Goal: Check status: Check status

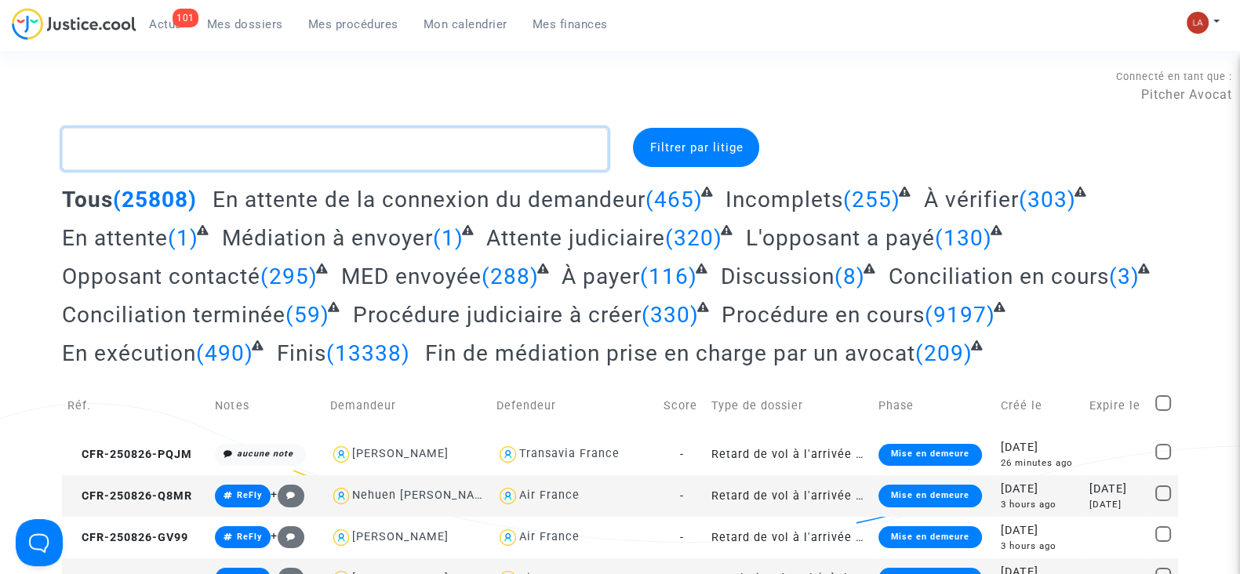
click at [290, 154] on textarea at bounding box center [335, 149] width 546 height 42
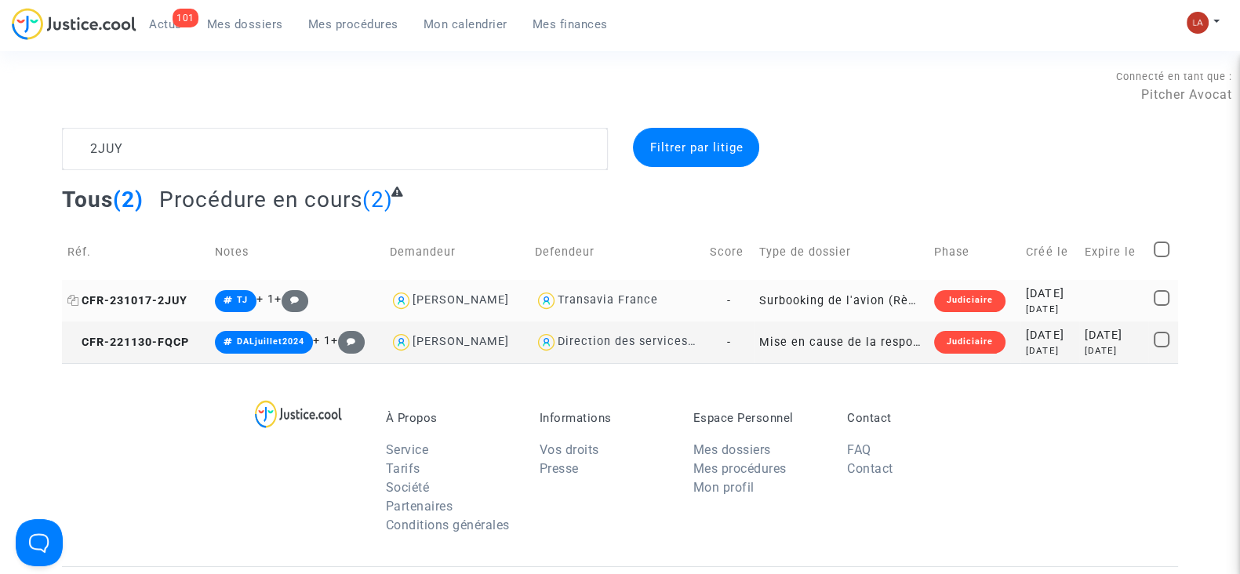
click at [147, 294] on span "CFR-231017-2JUY" at bounding box center [127, 300] width 120 height 13
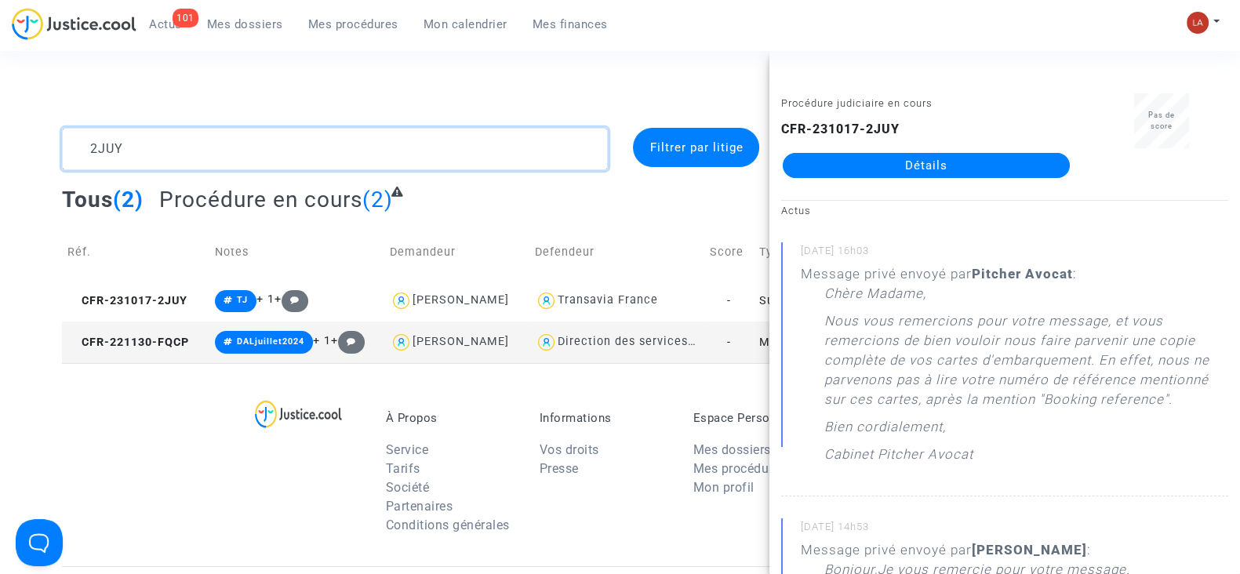
click at [354, 143] on textarea at bounding box center [335, 149] width 546 height 42
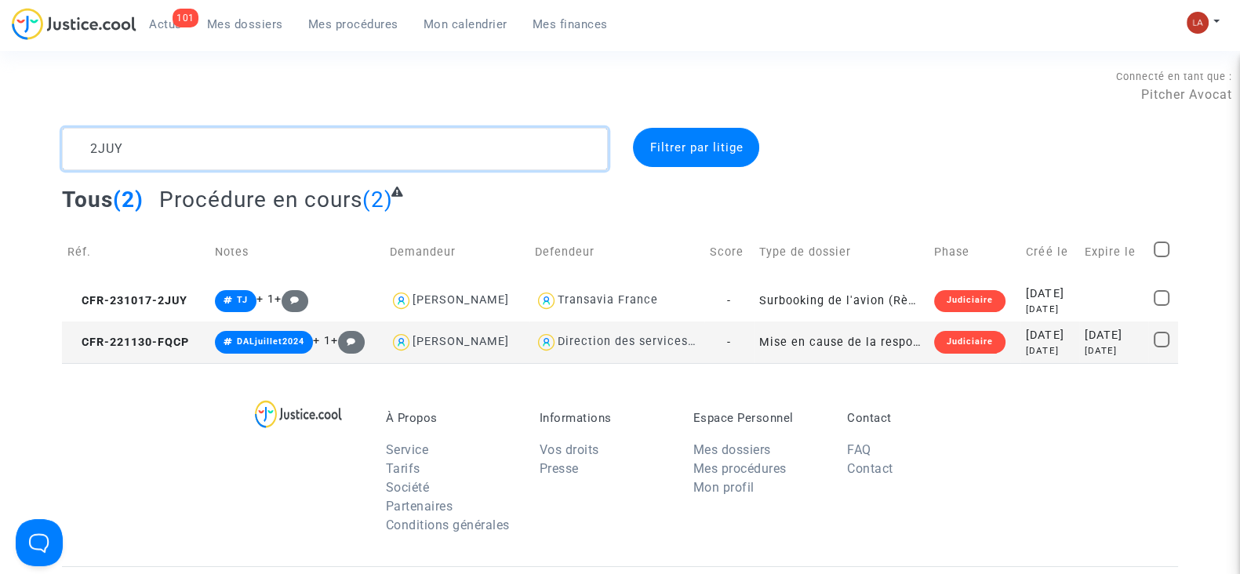
click at [354, 143] on textarea at bounding box center [335, 149] width 546 height 42
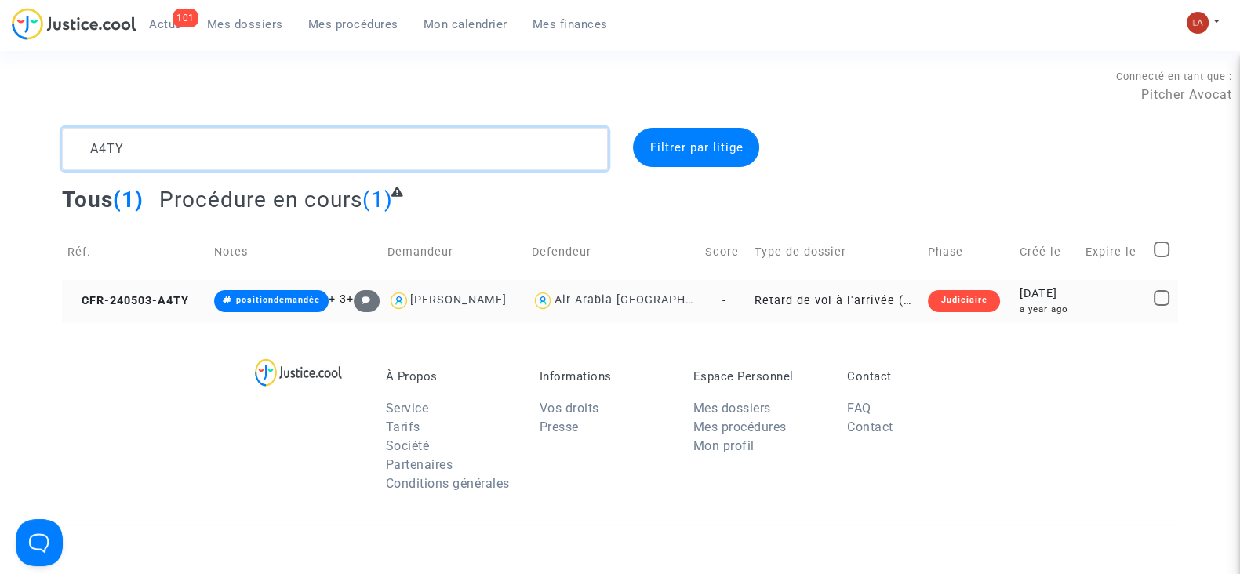
type textarea "A4TY"
click at [151, 317] on td "CFR-240503-A4TY" at bounding box center [135, 301] width 147 height 42
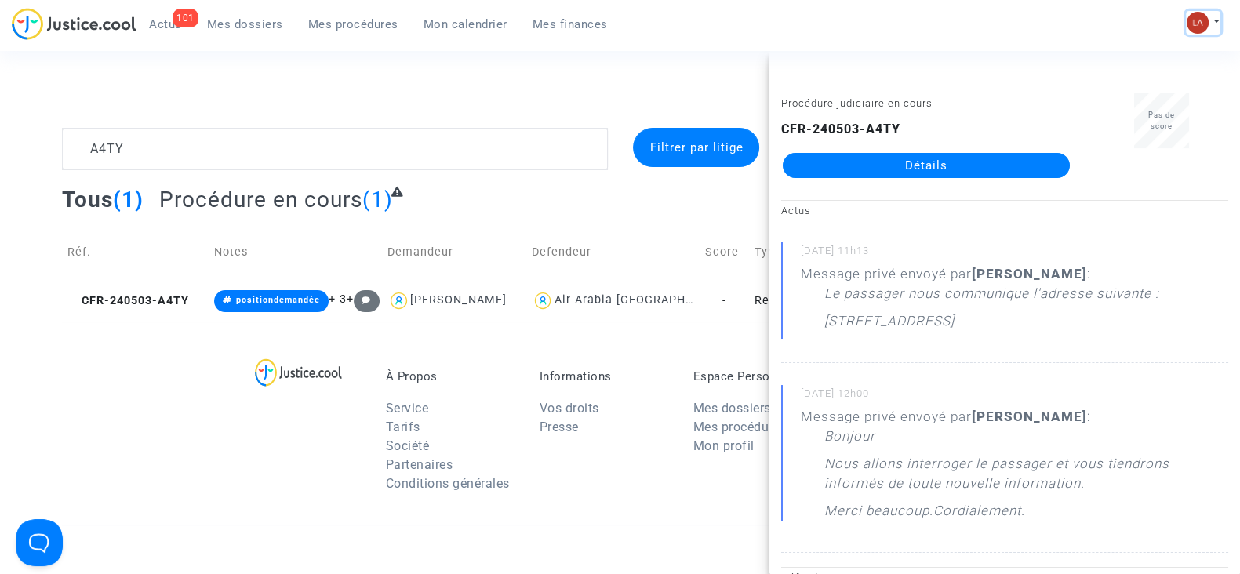
click at [1212, 13] on button at bounding box center [1203, 23] width 35 height 24
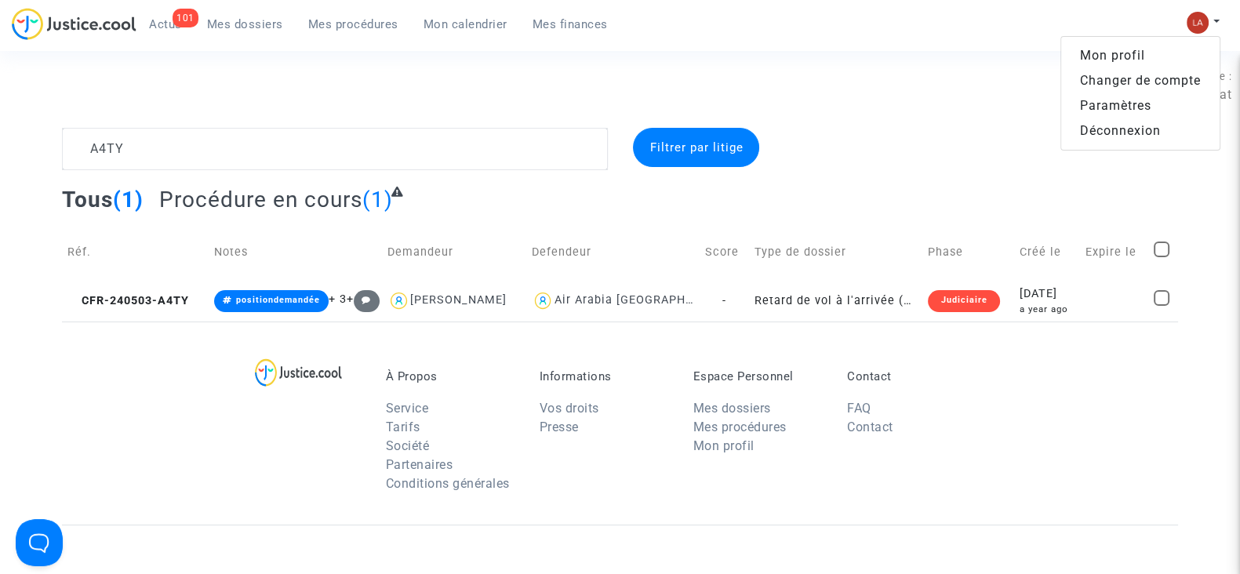
click at [1128, 80] on link "Changer de compte" at bounding box center [1140, 80] width 158 height 25
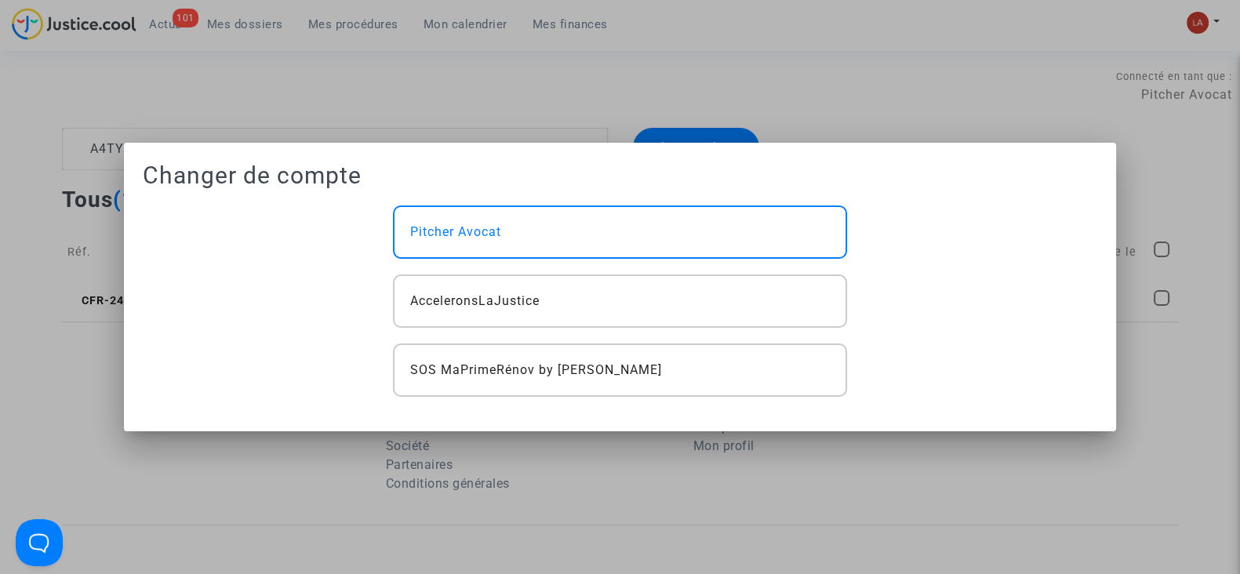
click at [424, 76] on div at bounding box center [620, 287] width 1240 height 574
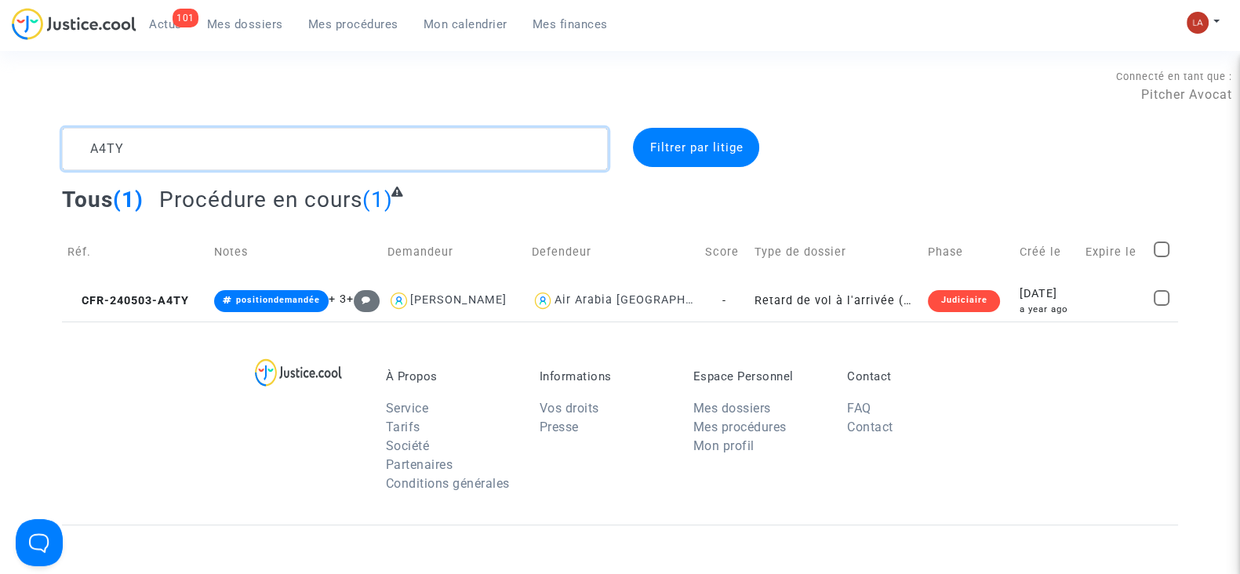
click at [220, 143] on textarea at bounding box center [335, 149] width 546 height 42
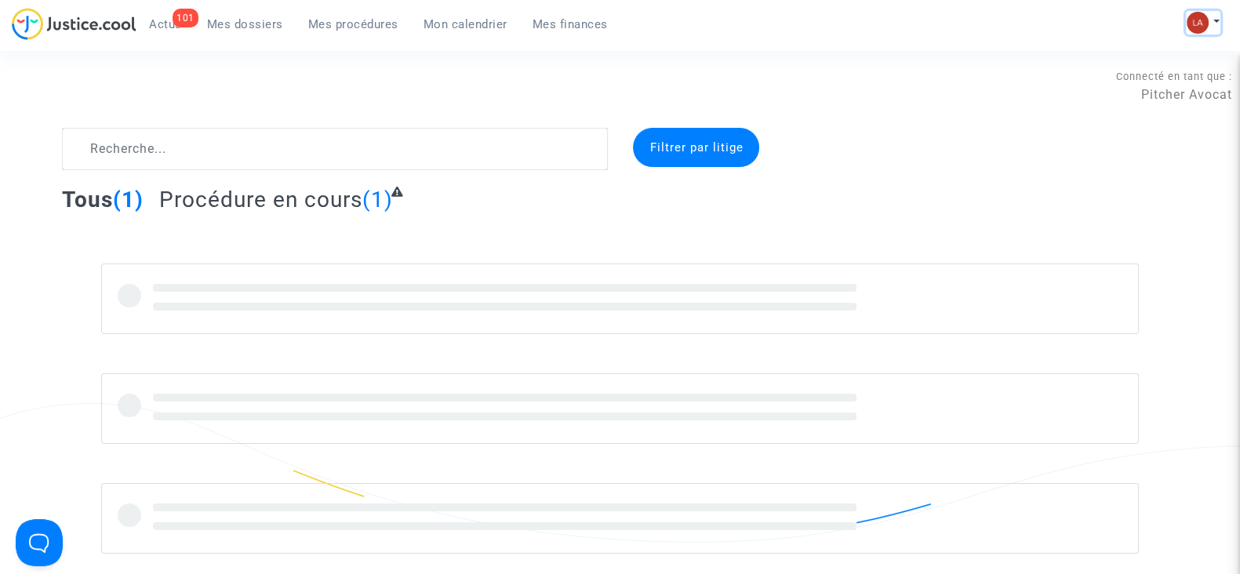
click at [1196, 24] on img at bounding box center [1198, 23] width 22 height 22
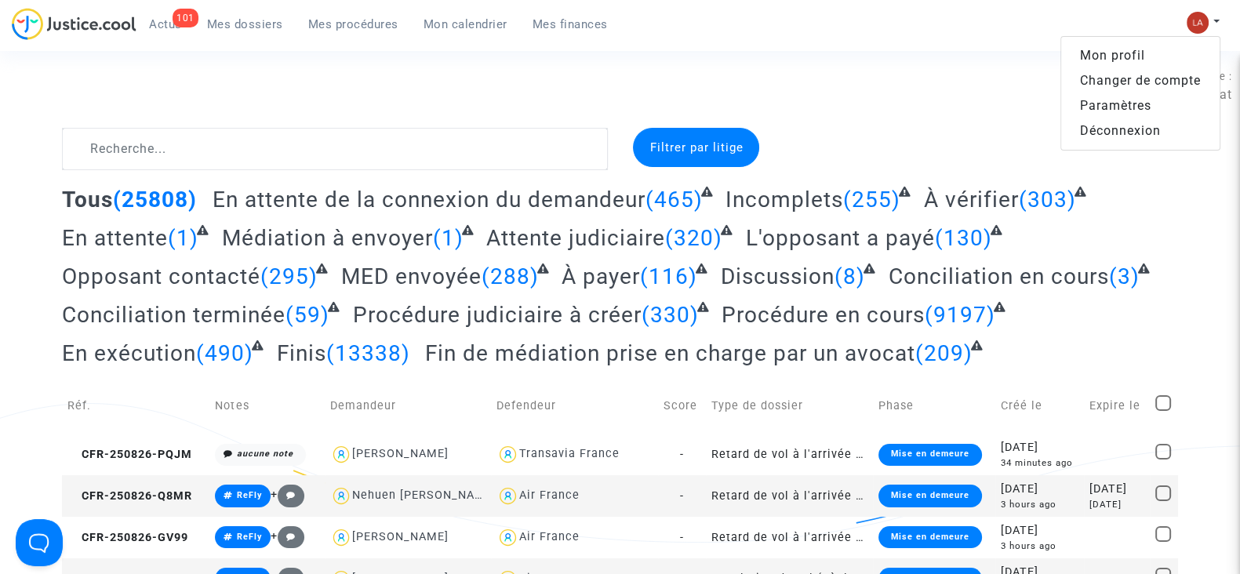
click at [1094, 80] on link "Changer de compte" at bounding box center [1140, 80] width 158 height 25
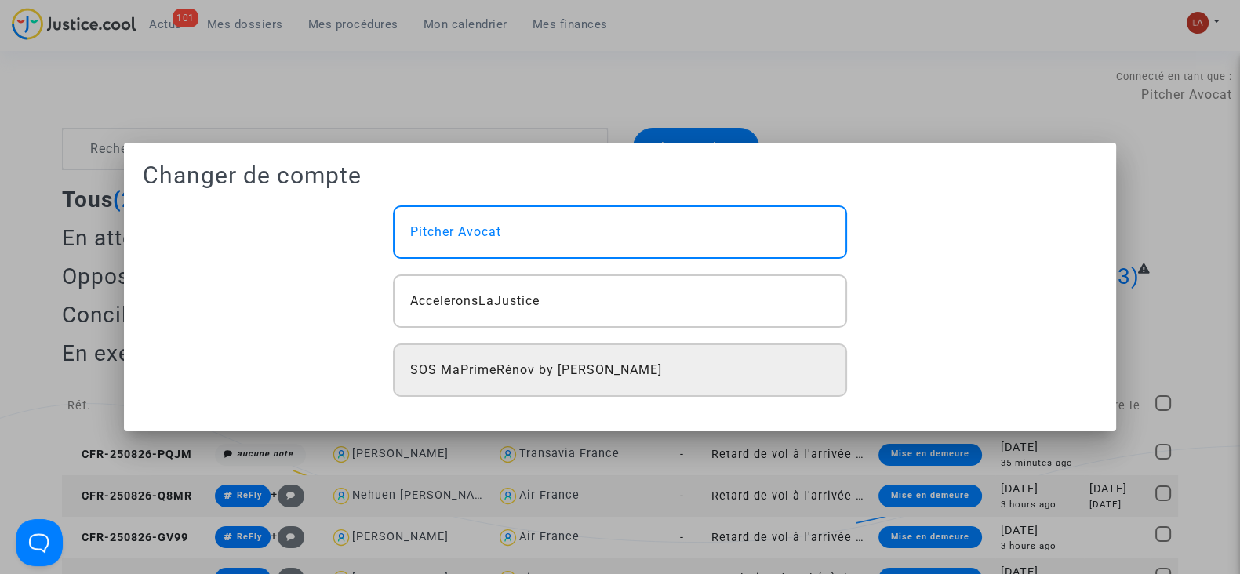
click at [598, 380] on div "SOS MaPrimeRénov by [PERSON_NAME]" at bounding box center [619, 369] width 453 height 53
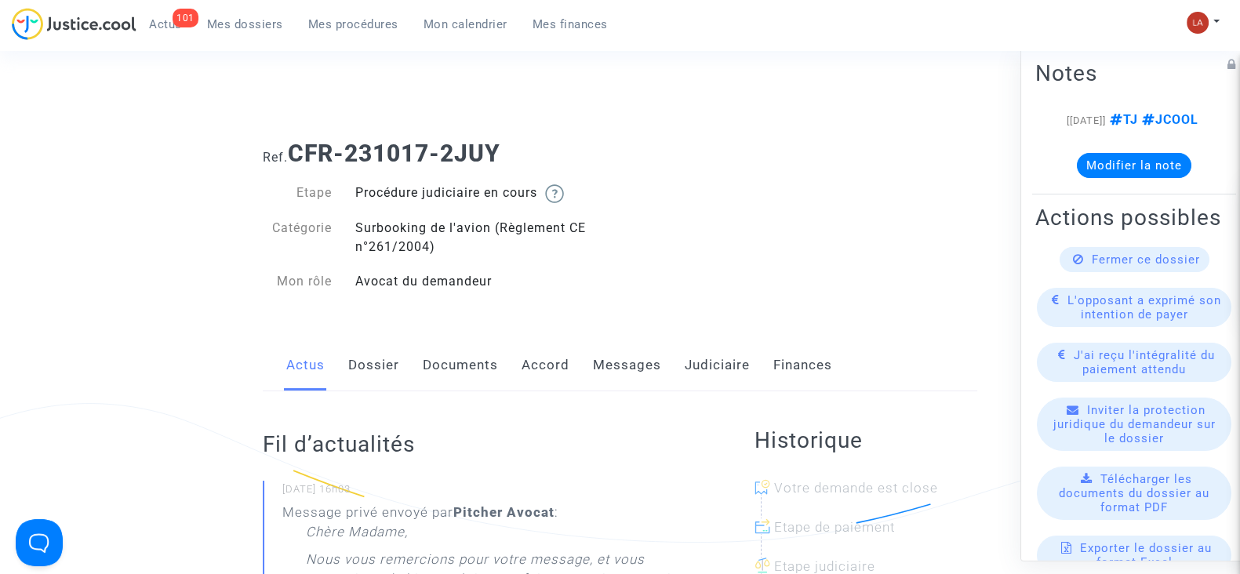
click at [365, 361] on link "Dossier" at bounding box center [373, 366] width 51 height 52
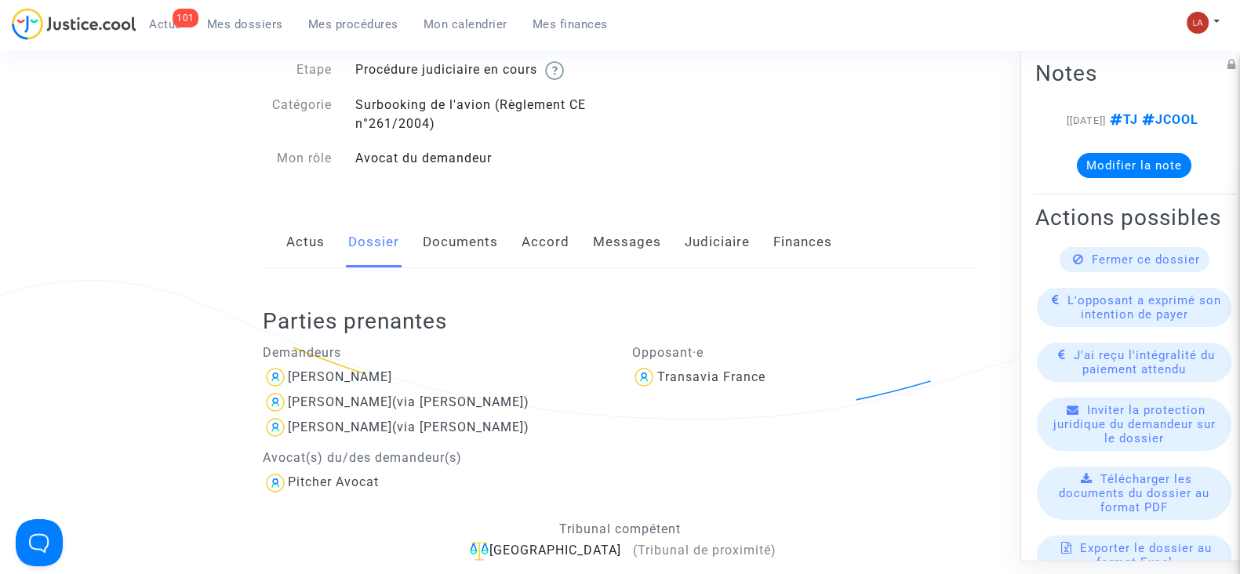
scroll to position [70, 0]
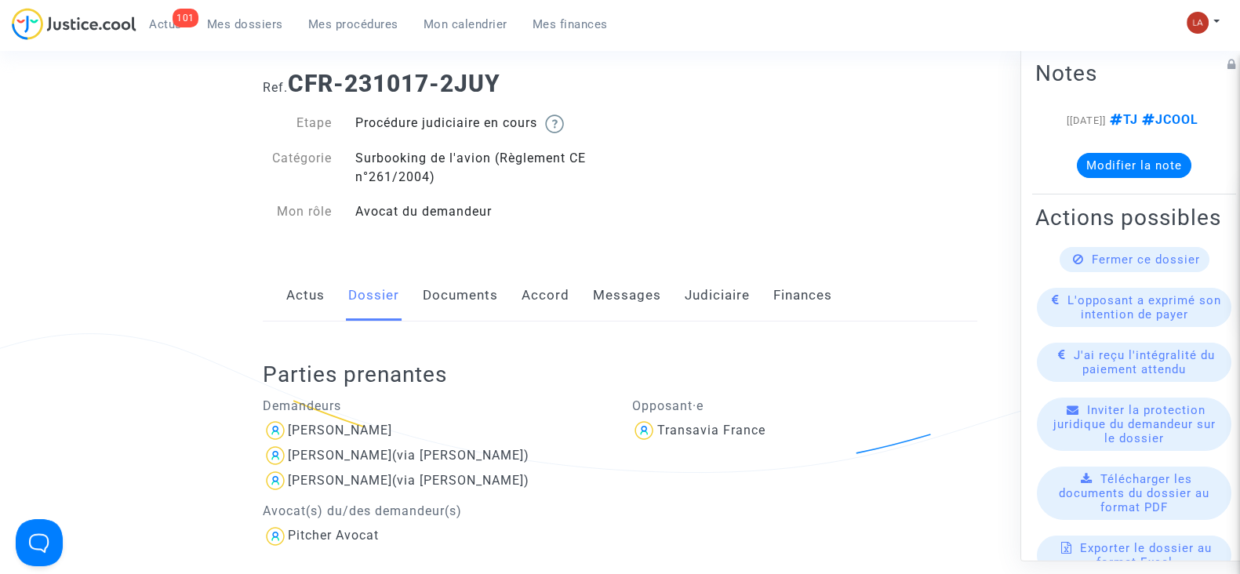
click at [304, 300] on link "Actus" at bounding box center [305, 296] width 38 height 52
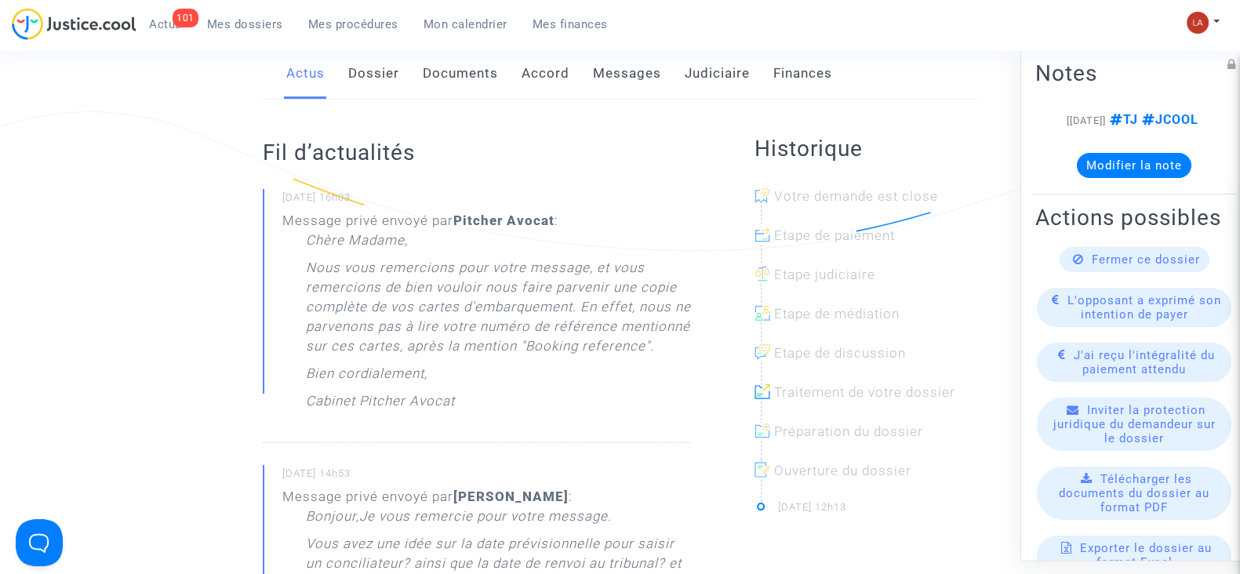
scroll to position [301, 0]
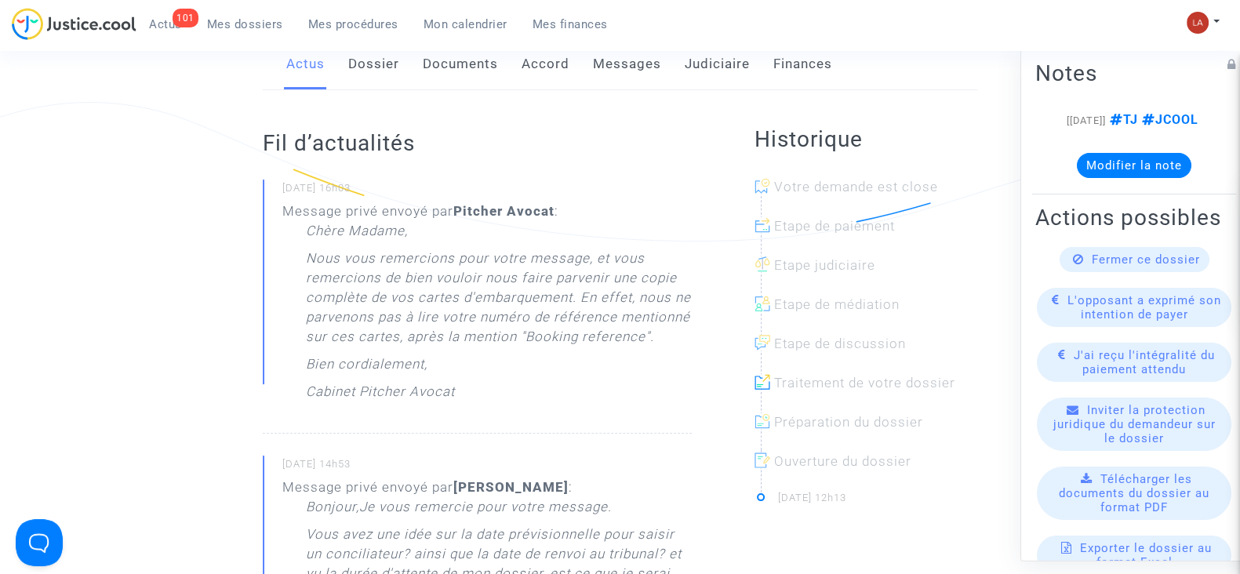
click at [475, 64] on link "Documents" at bounding box center [460, 64] width 75 height 52
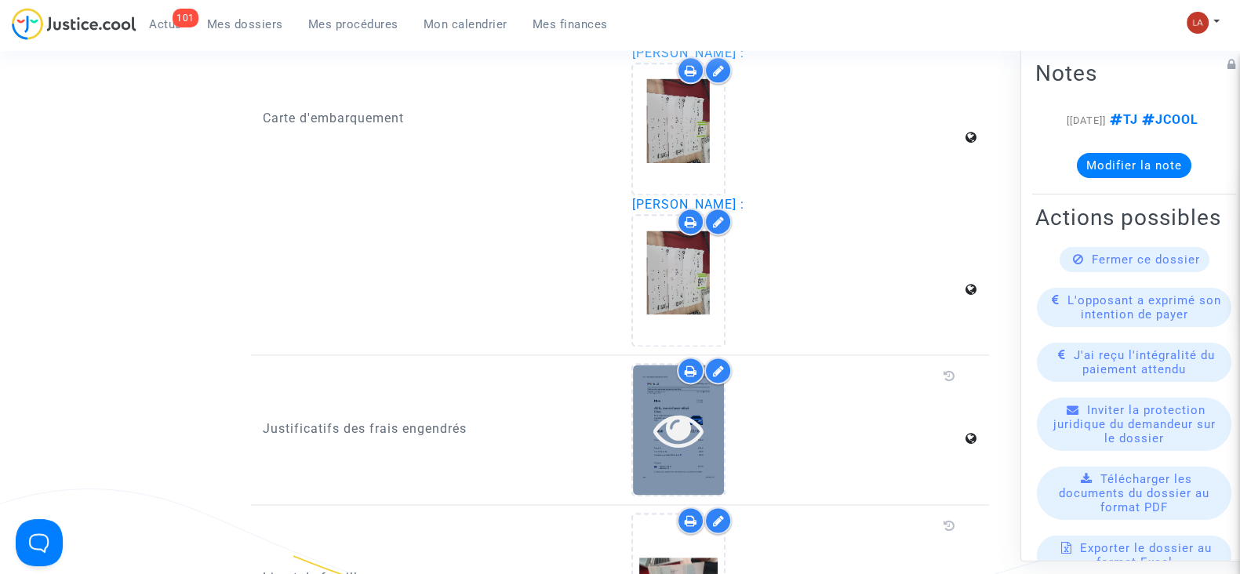
scroll to position [2673, 0]
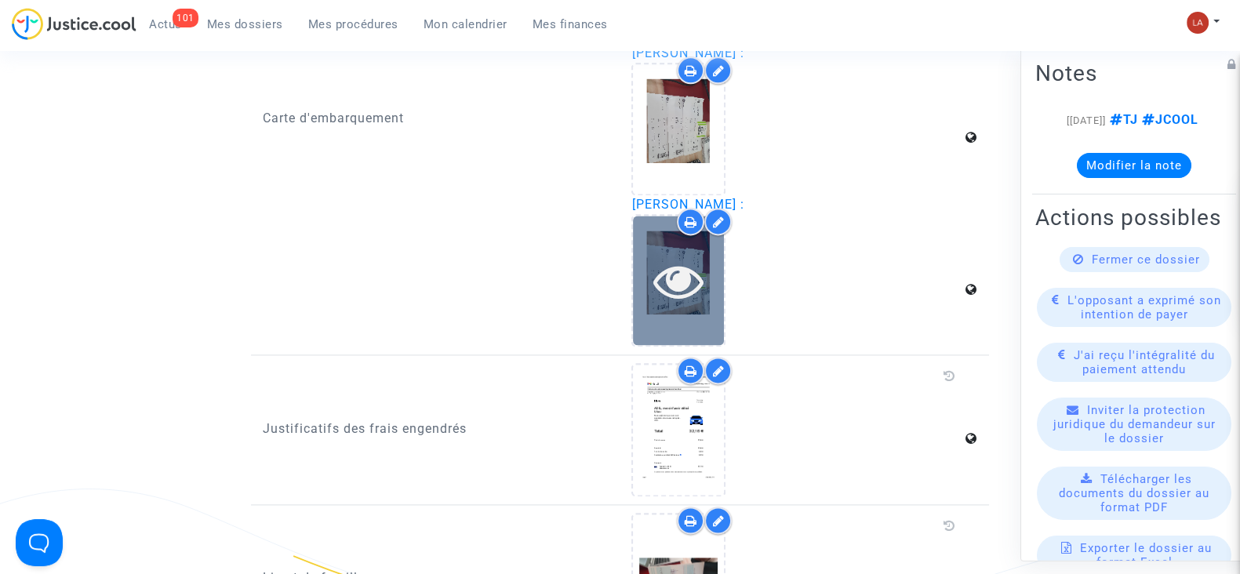
click at [686, 257] on icon at bounding box center [678, 281] width 51 height 50
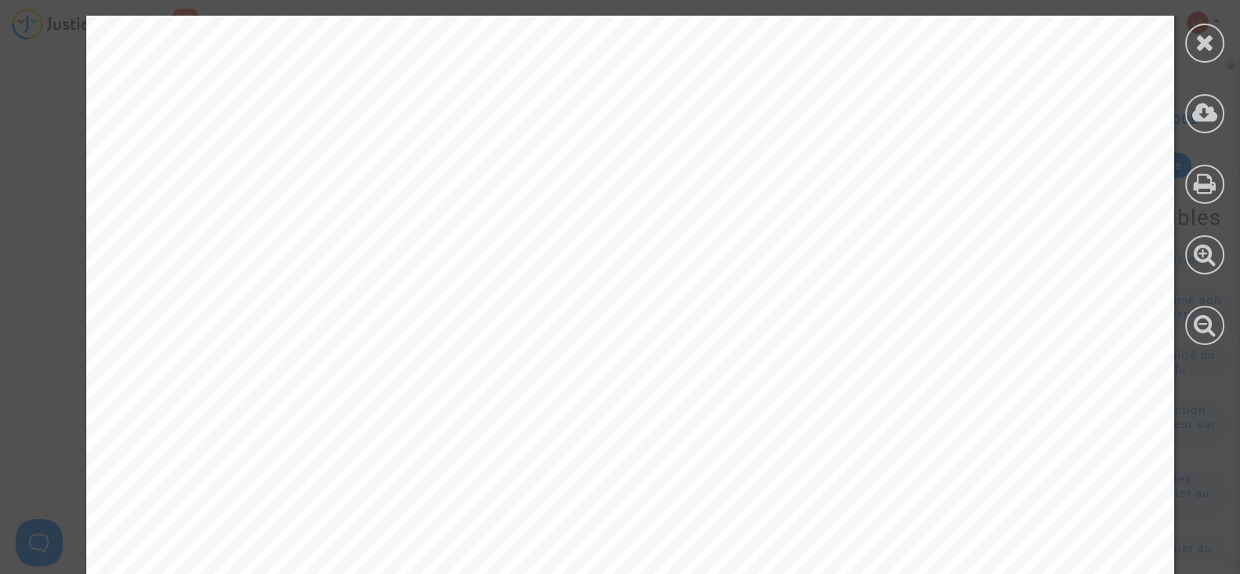
scroll to position [443, 0]
drag, startPoint x: 1207, startPoint y: 111, endPoint x: 1203, endPoint y: 100, distance: 12.4
click at [1203, 100] on div at bounding box center [1204, 113] width 39 height 39
drag, startPoint x: 1198, startPoint y: 49, endPoint x: 411, endPoint y: 104, distance: 789.3
click at [411, 104] on div at bounding box center [630, 277] width 1088 height 1408
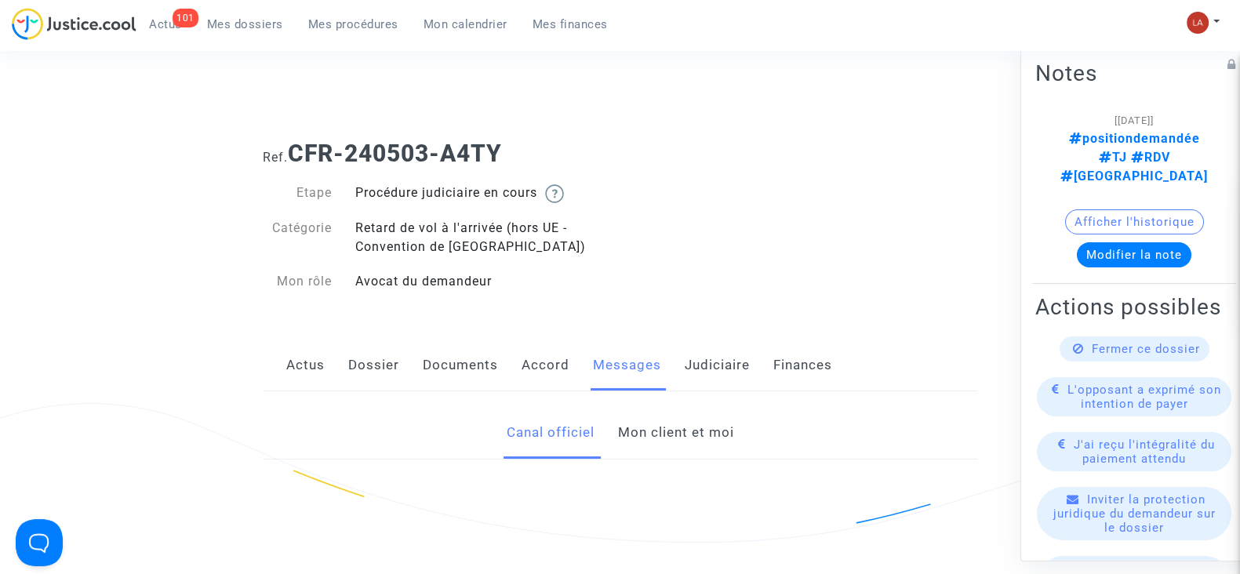
scroll to position [351, 0]
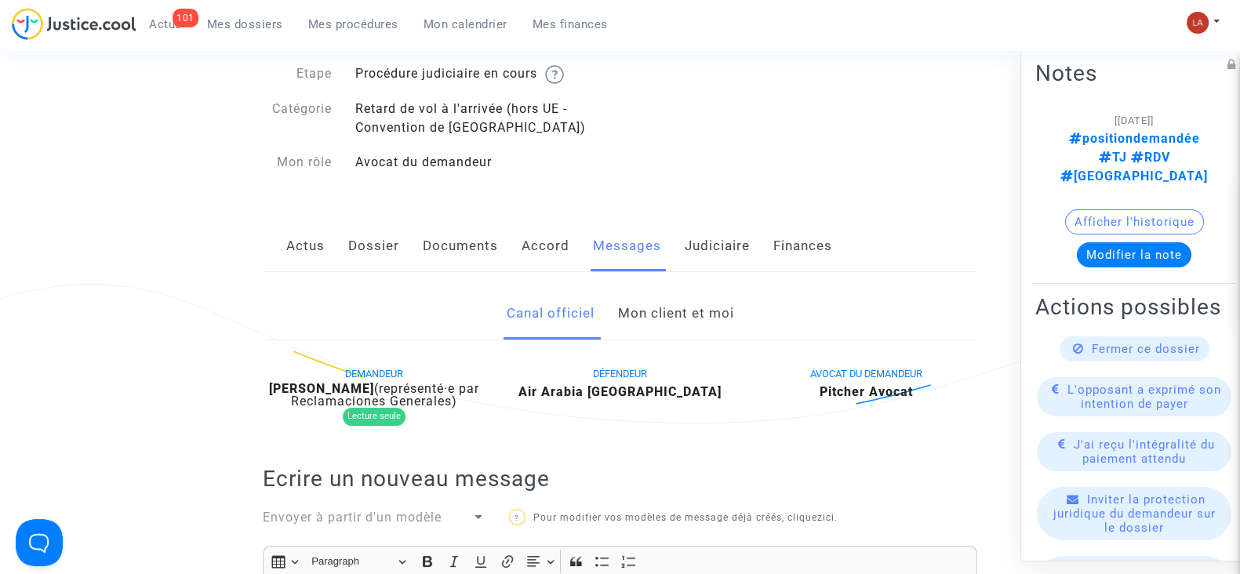
click at [674, 324] on link "Mon client et moi" at bounding box center [675, 314] width 116 height 52
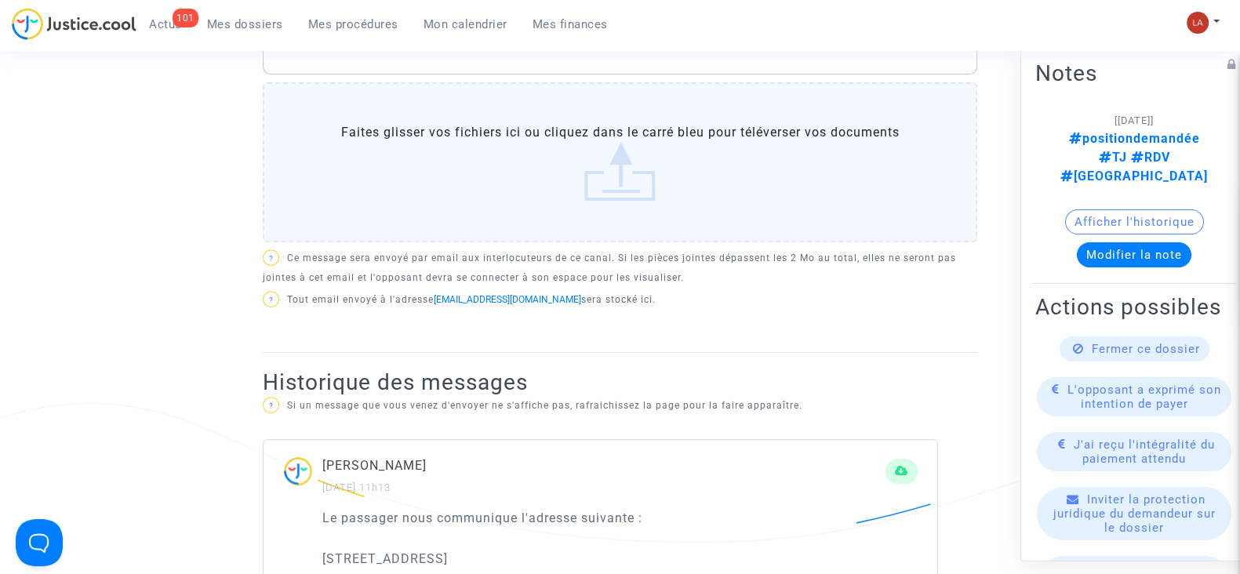
scroll to position [726, 0]
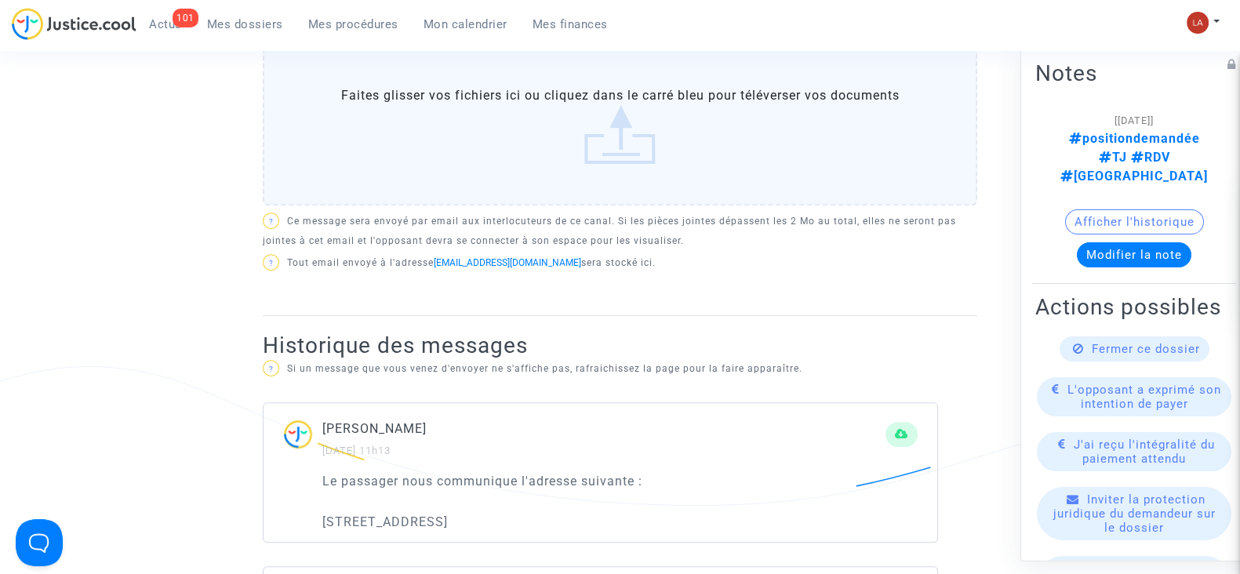
click at [514, 515] on p "70 Avenue Rangueil 31400 TOULOUSE" at bounding box center [619, 522] width 595 height 20
copy p "70 Avenue Rangueil 31400 TOULOUSE"
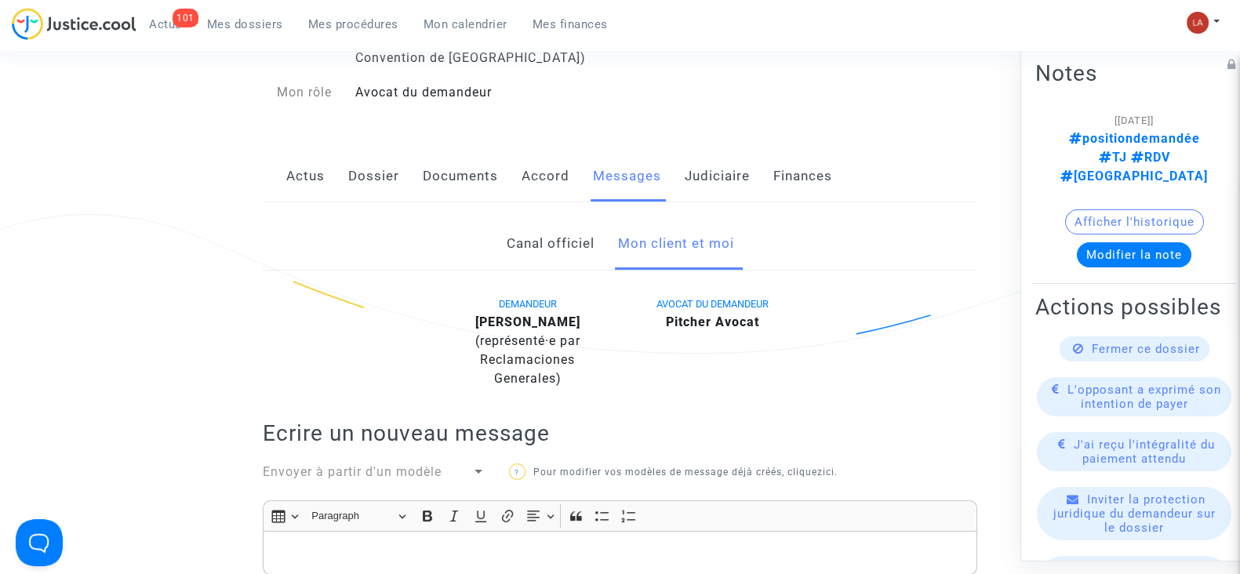
scroll to position [0, 0]
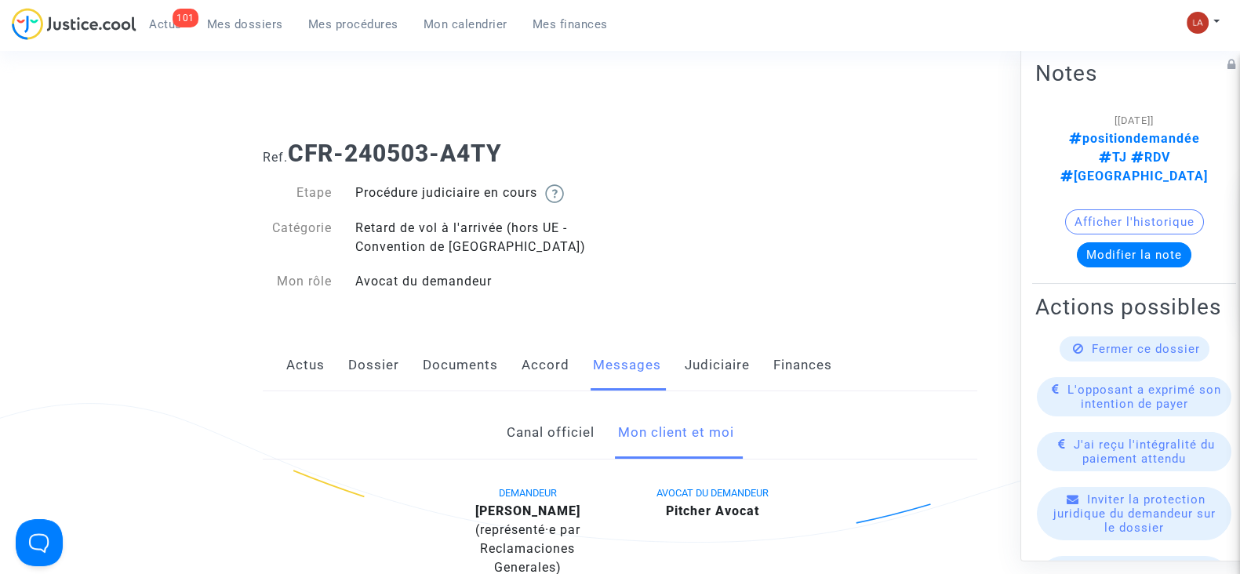
click at [718, 374] on link "Judiciaire" at bounding box center [717, 366] width 65 height 52
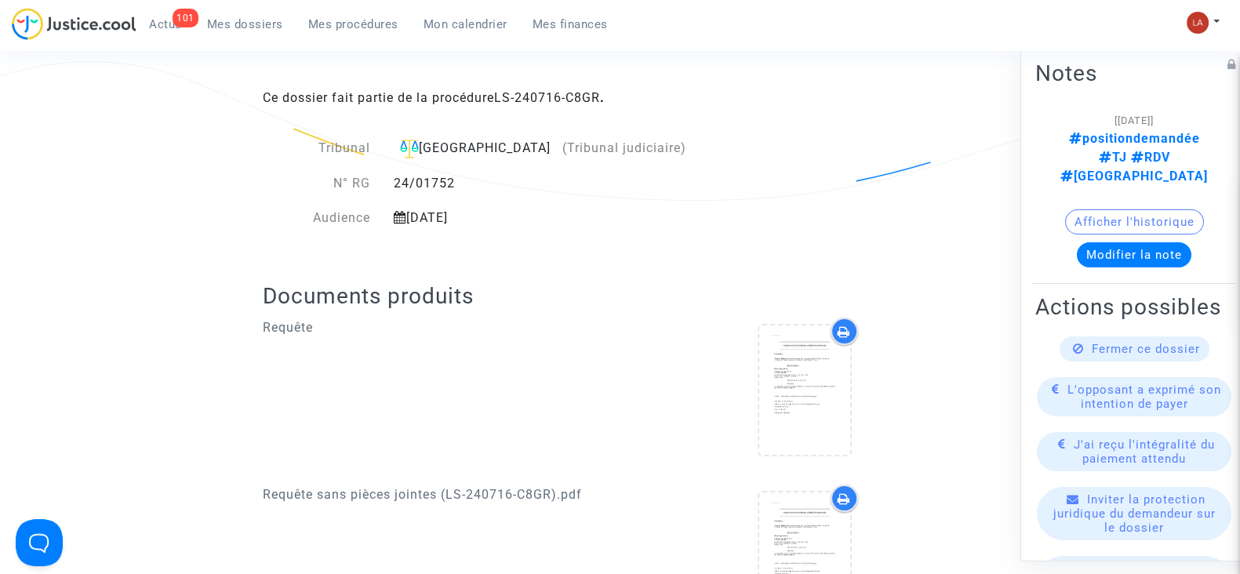
scroll to position [344, 0]
click at [525, 95] on link "LS-240716-C8GR" at bounding box center [547, 95] width 106 height 15
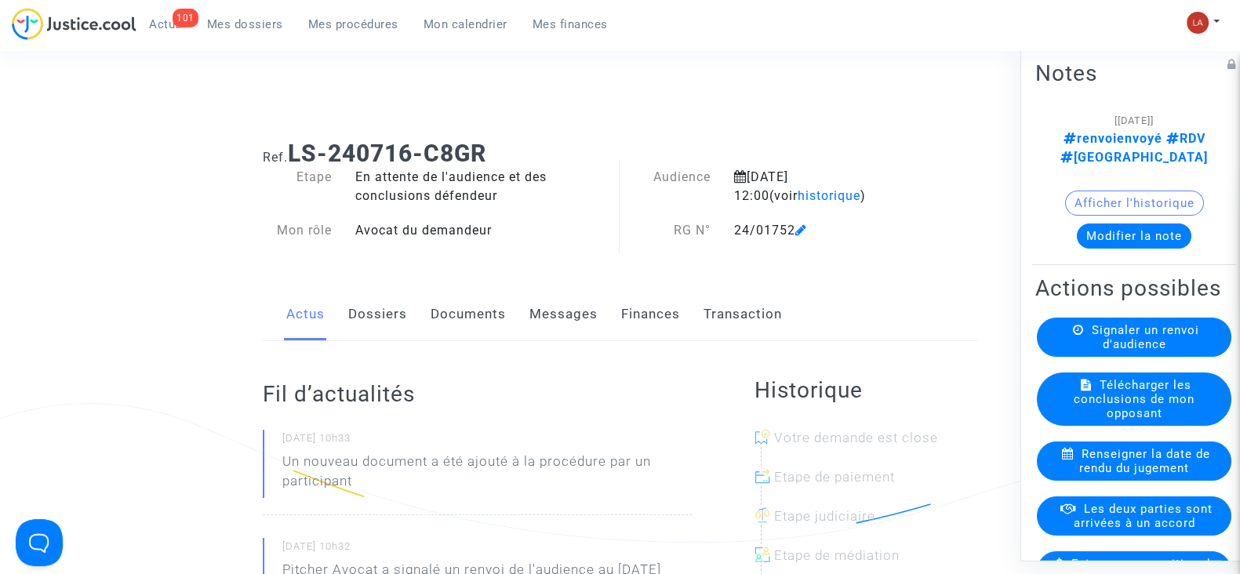
click at [451, 323] on link "Documents" at bounding box center [468, 315] width 75 height 52
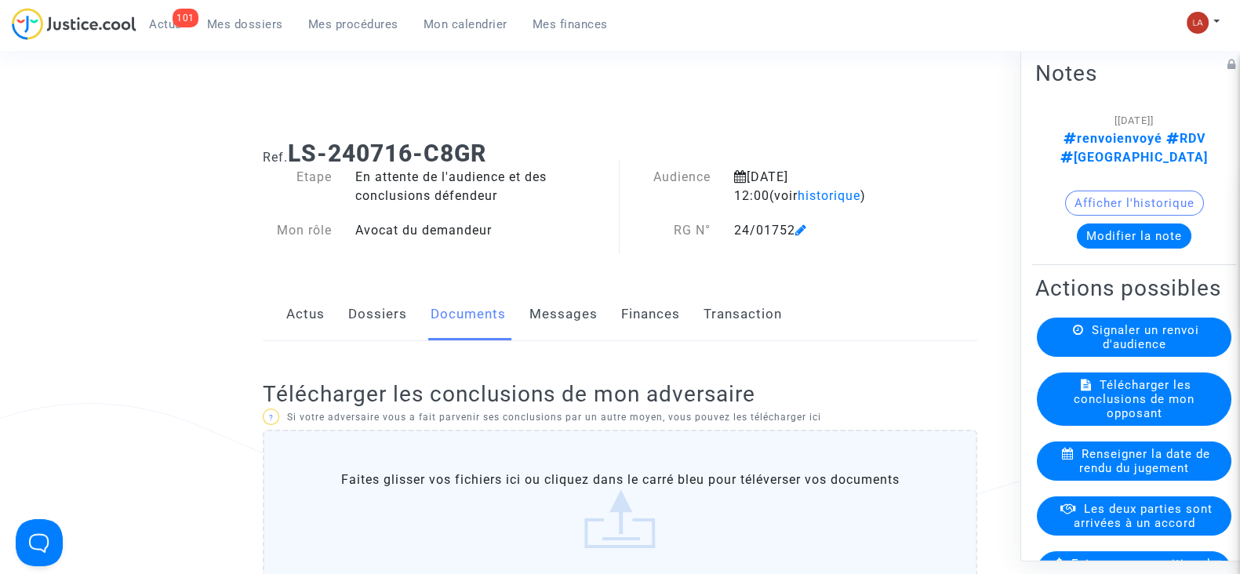
click at [364, 307] on link "Dossiers" at bounding box center [377, 315] width 59 height 52
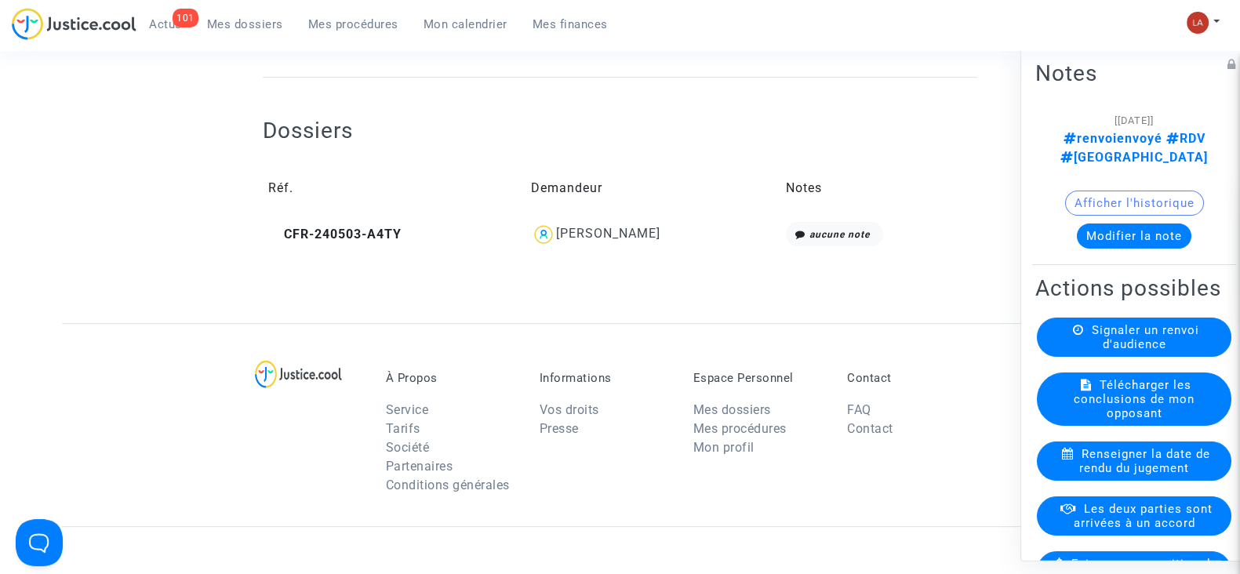
scroll to position [551, 0]
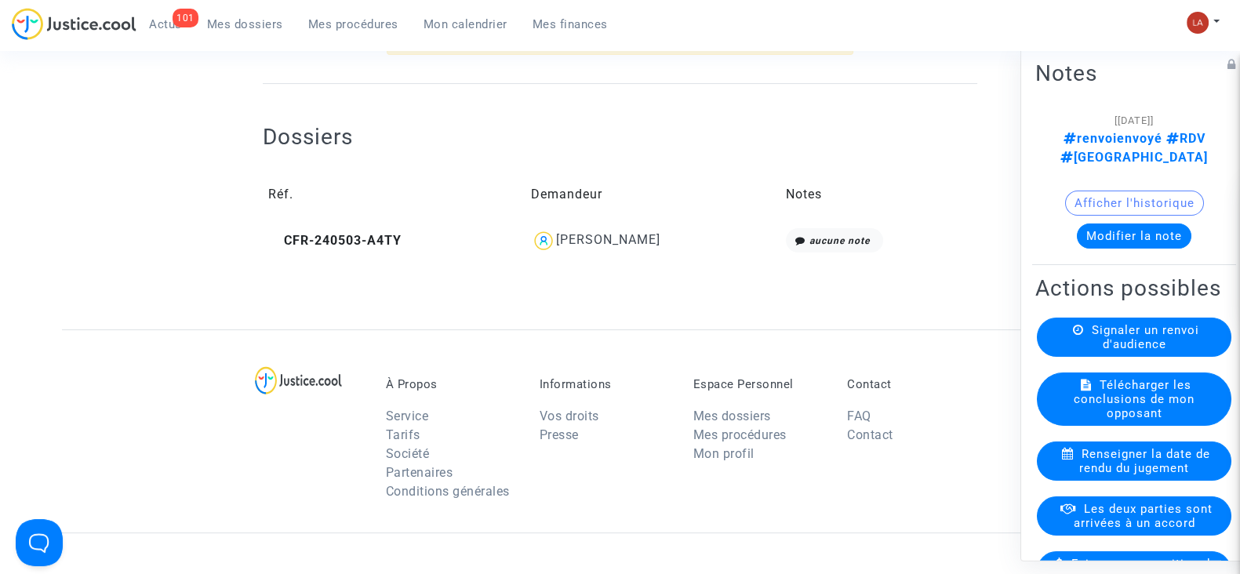
drag, startPoint x: 668, startPoint y: 234, endPoint x: 562, endPoint y: 238, distance: 106.0
drag, startPoint x: 562, startPoint y: 238, endPoint x: 443, endPoint y: 308, distance: 138.1
click at [443, 308] on div at bounding box center [620, 301] width 714 height 55
drag, startPoint x: 666, startPoint y: 249, endPoint x: 547, endPoint y: 239, distance: 119.6
click at [547, 239] on div "Aymane Bouhbouh" at bounding box center [653, 240] width 244 height 25
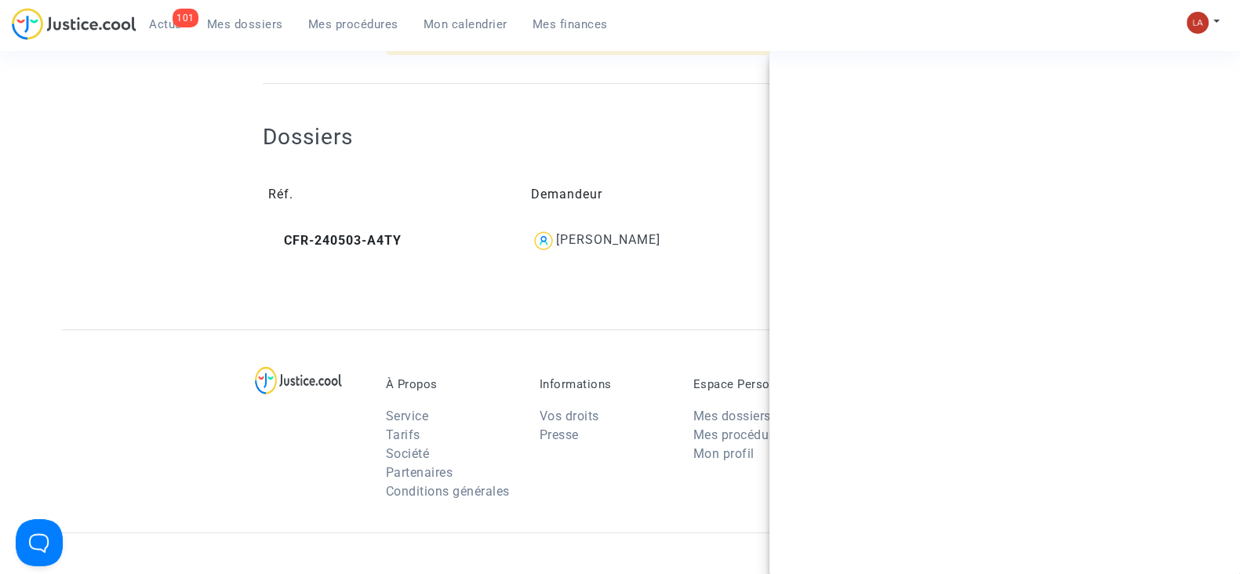
copy div "Aymane Bouhbouh"
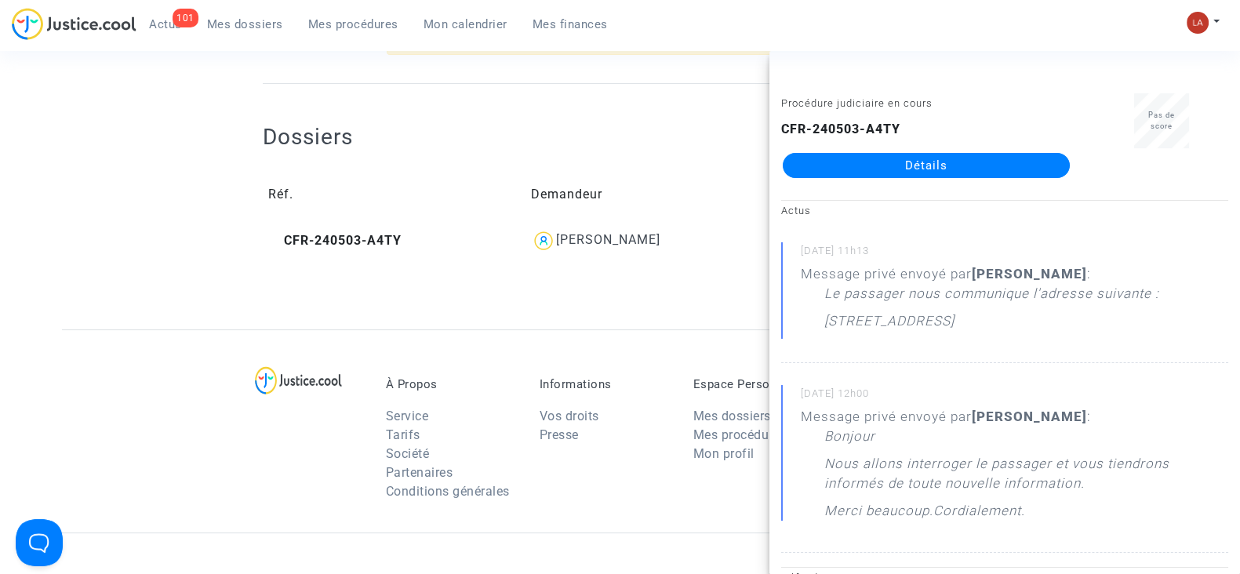
scroll to position [0, 0]
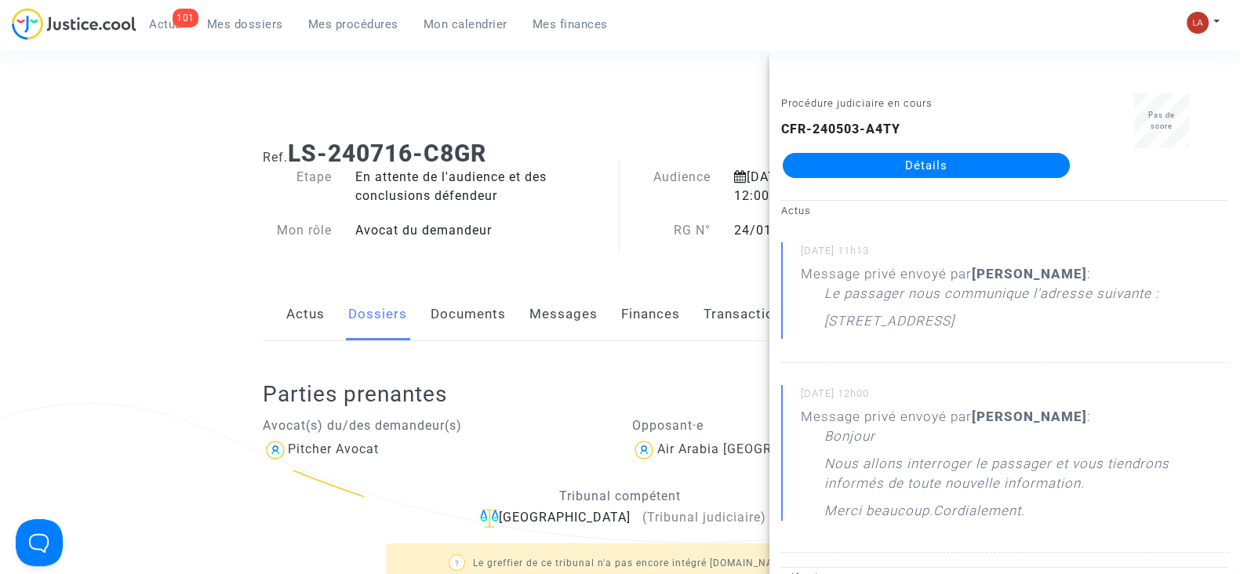
click at [486, 289] on link "Documents" at bounding box center [468, 315] width 75 height 52
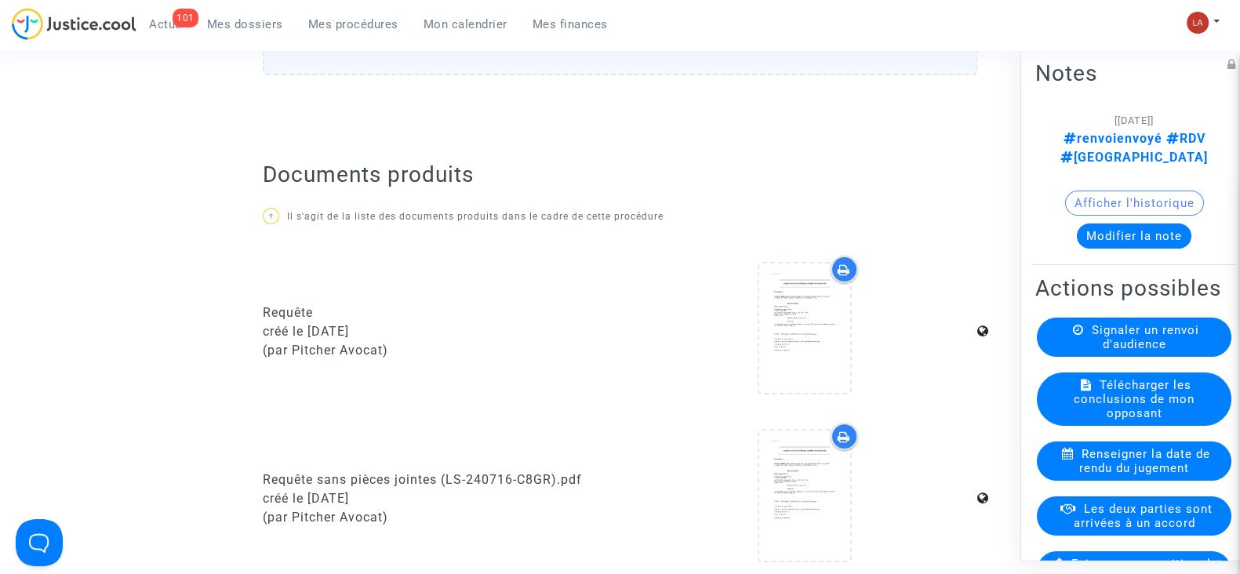
scroll to position [545, 0]
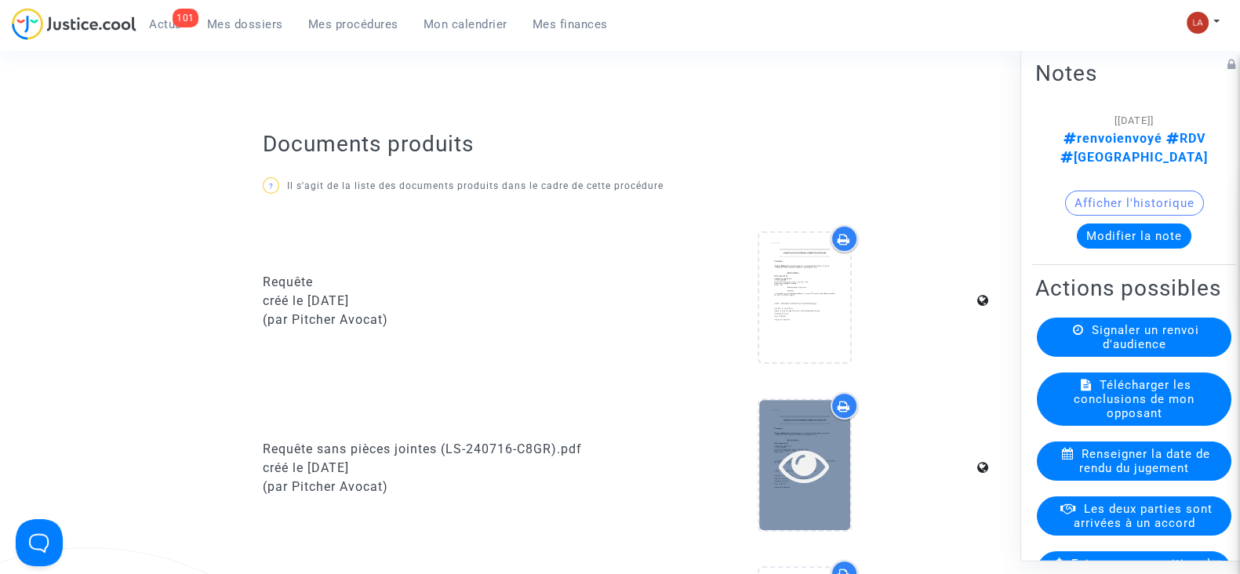
click at [797, 494] on div at bounding box center [804, 464] width 91 height 129
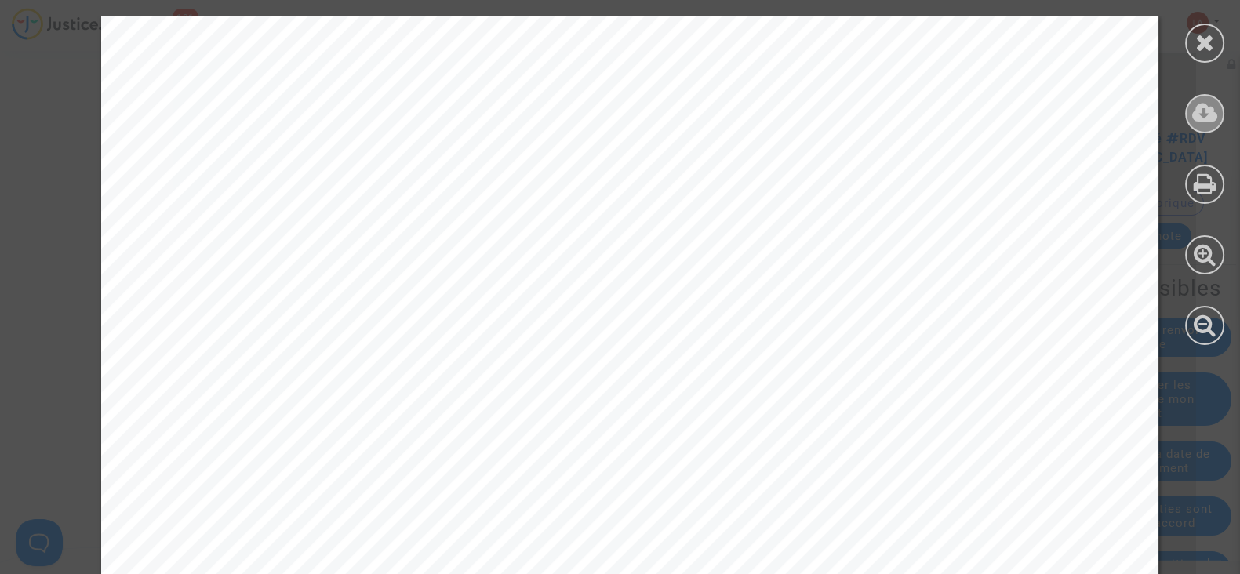
click at [1201, 102] on icon at bounding box center [1205, 113] width 26 height 24
click at [1209, 38] on icon at bounding box center [1205, 43] width 20 height 24
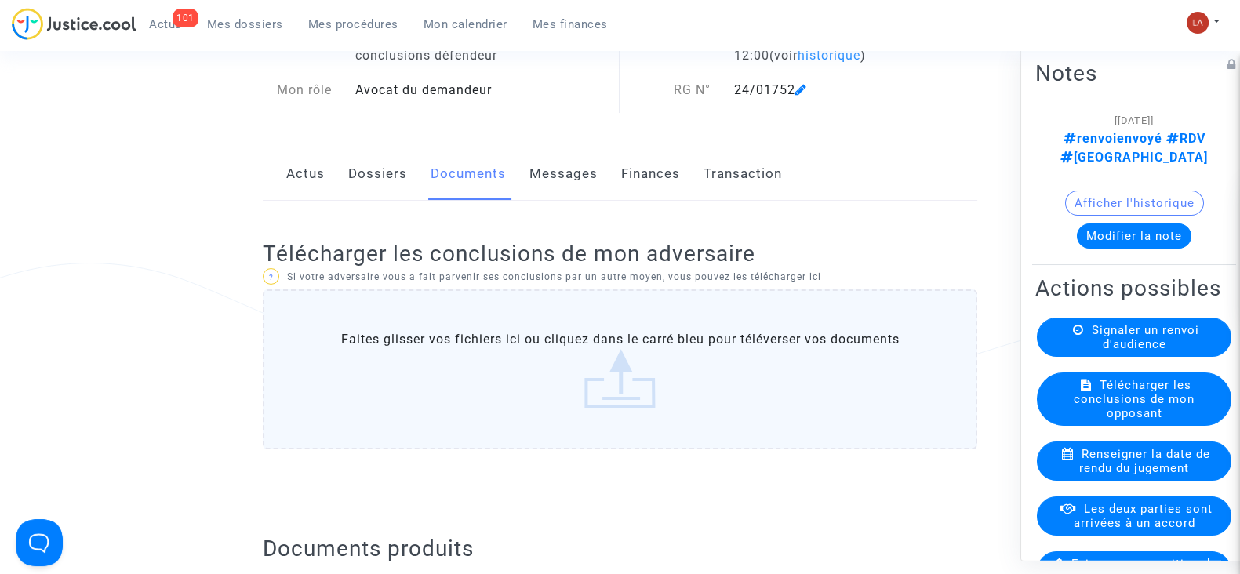
scroll to position [139, 0]
click at [345, 173] on div "Actus Dossiers Documents Messages Finances Transaction" at bounding box center [620, 176] width 714 height 53
click at [383, 171] on link "Dossiers" at bounding box center [377, 176] width 59 height 52
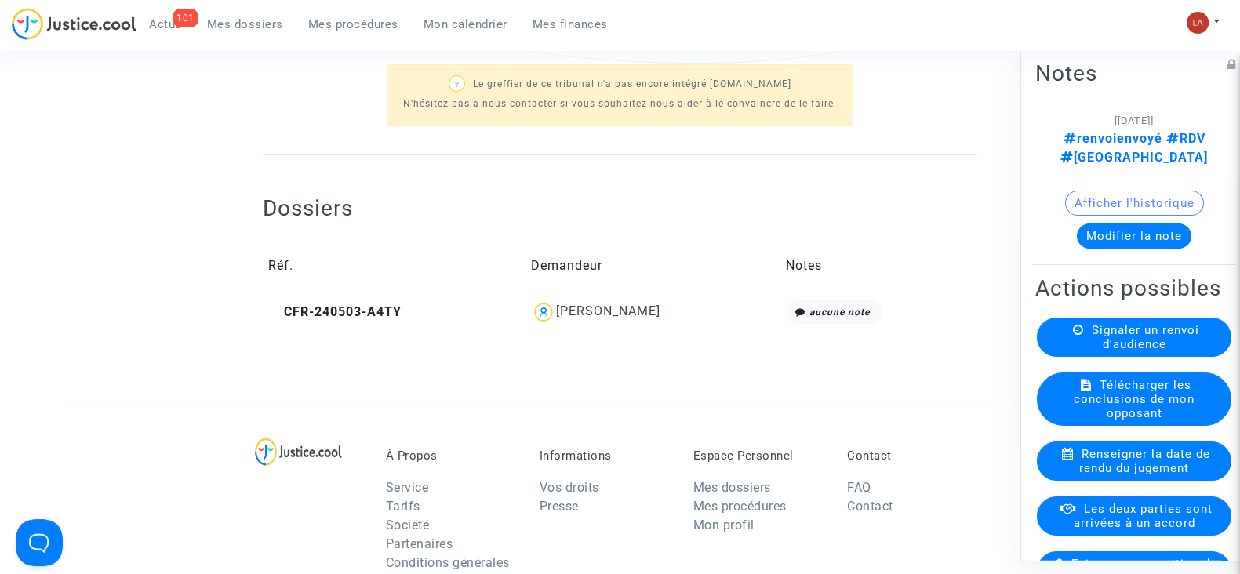
scroll to position [480, 0]
click at [328, 303] on span "CFR-240503-A4TY" at bounding box center [334, 310] width 133 height 15
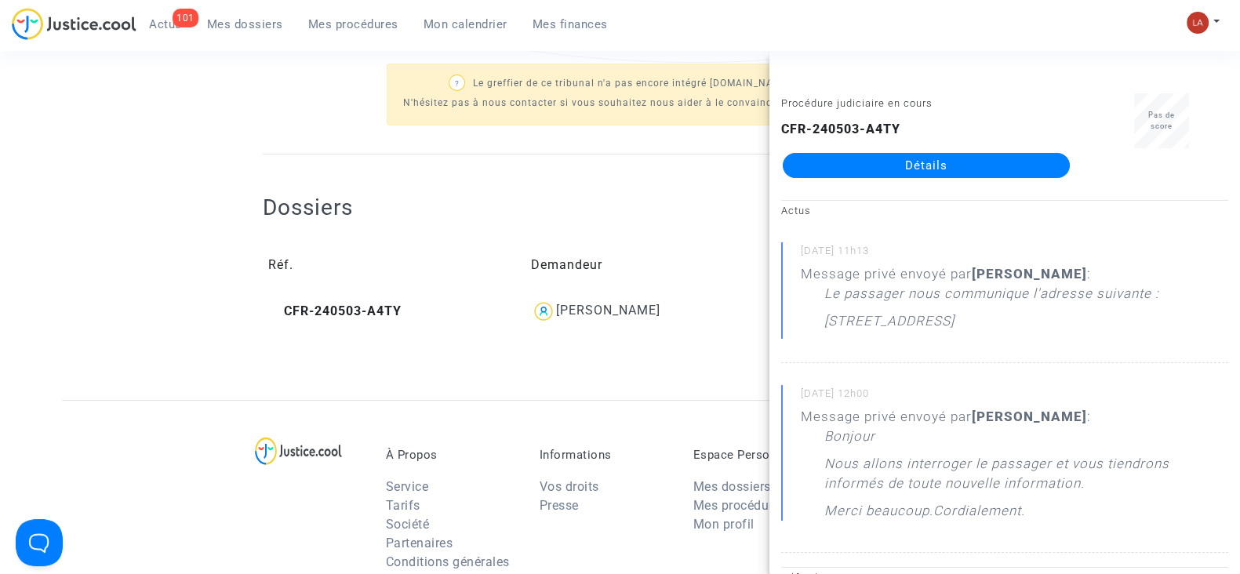
drag, startPoint x: 668, startPoint y: 307, endPoint x: 604, endPoint y: 312, distance: 64.5
click at [604, 312] on div "Aymane Bouhbouh" at bounding box center [653, 311] width 244 height 25
copy div "Bouhbouh"
click at [167, 169] on ng-component "Ref. LS-240716-C8GR Etape En attente de l'audience et des conclusions défendeur…" at bounding box center [620, 24] width 1116 height 752
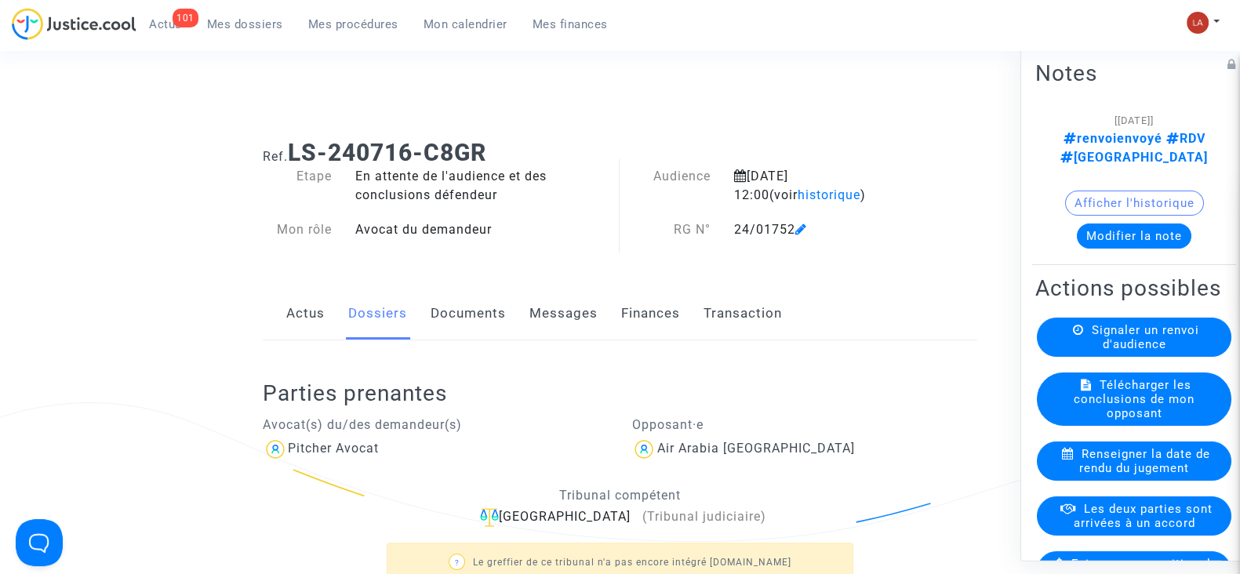
scroll to position [0, 0]
